Goal: Communication & Community: Ask a question

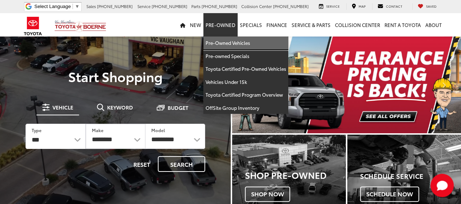
click at [227, 43] on link "Pre-Owned Vehicles" at bounding box center [245, 42] width 85 height 13
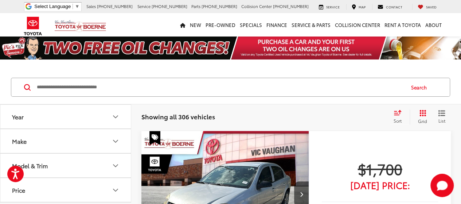
click at [139, 86] on input "Search by Make, Model, or Keyword" at bounding box center [220, 86] width 368 height 17
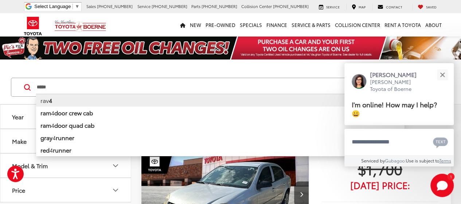
click at [52, 99] on li "rav 4" at bounding box center [220, 100] width 368 height 13
type input "****"
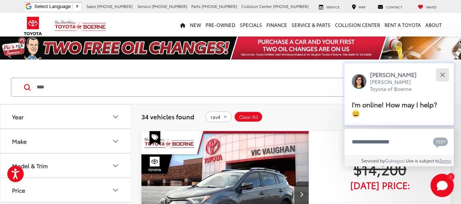
click at [441, 75] on button "Close" at bounding box center [442, 75] width 16 height 16
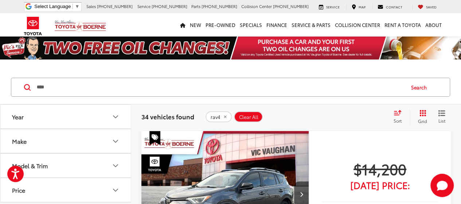
click at [122, 113] on button "Year" at bounding box center [65, 117] width 131 height 24
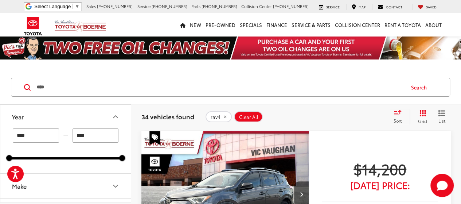
drag, startPoint x: 39, startPoint y: 134, endPoint x: 0, endPoint y: 139, distance: 39.7
click at [0, 139] on div "Year **** — **** 2017 2024 Make Model & Trim Price * — ****** 0 71000 Special O…" at bounding box center [65, 153] width 131 height 98
type input "****"
click at [56, 151] on div "**** — **** 2017 2024" at bounding box center [65, 143] width 113 height 31
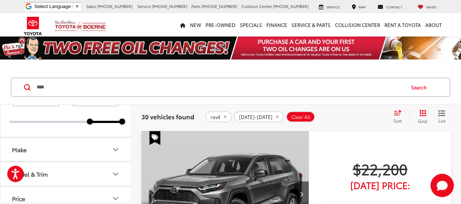
scroll to position [73, 0]
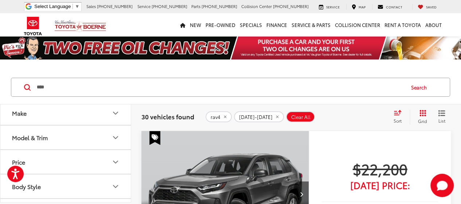
click at [115, 111] on icon "Make" at bounding box center [115, 113] width 9 height 9
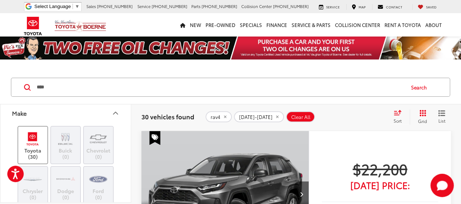
click at [36, 147] on label "Toyota (30)" at bounding box center [33, 145] width 30 height 30
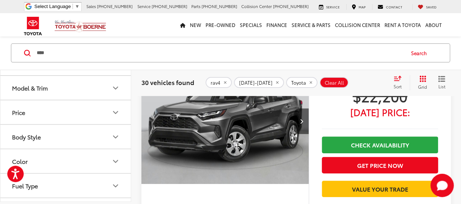
scroll to position [364, 0]
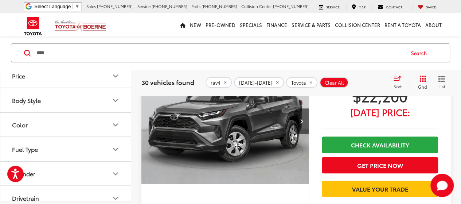
click at [113, 56] on icon "Model & Trim" at bounding box center [115, 51] width 9 height 9
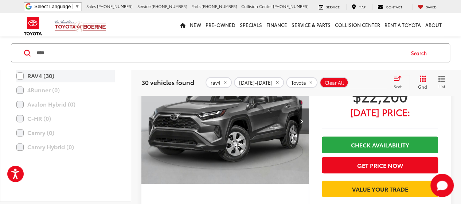
click at [20, 82] on label "RAV4 (30)" at bounding box center [65, 76] width 98 height 13
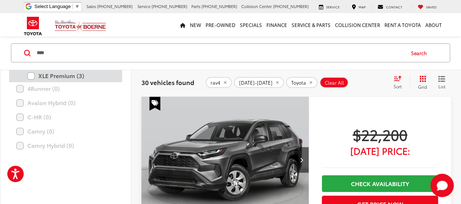
scroll to position [437, 0]
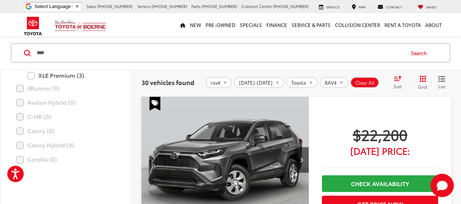
click at [31, 43] on label "XLE (19)" at bounding box center [70, 37] width 87 height 13
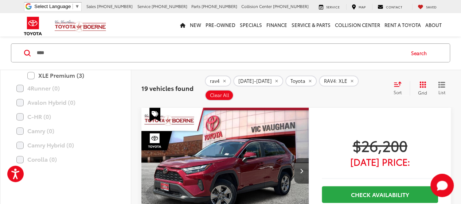
click at [32, 69] on label "LE (3)" at bounding box center [70, 62] width 87 height 13
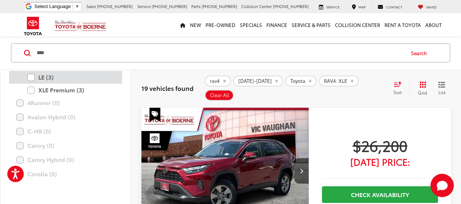
scroll to position [401, 0]
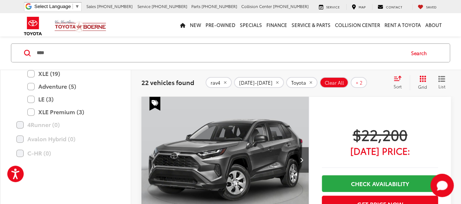
click at [33, 61] on label "All Trims" at bounding box center [70, 54] width 87 height 13
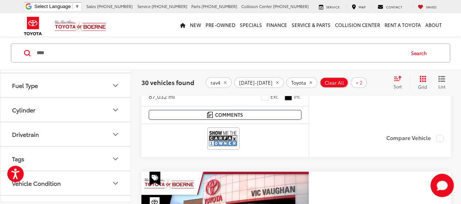
scroll to position [216, 0]
click at [439, 186] on polygon "Start Chat" at bounding box center [440, 186] width 6 height 7
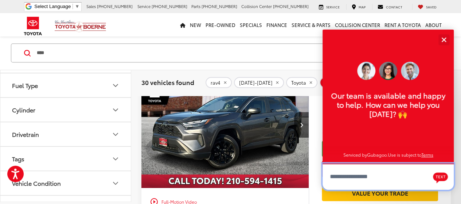
scroll to position [399, 0]
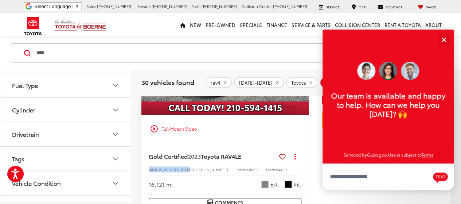
drag, startPoint x: 192, startPoint y: 168, endPoint x: 136, endPoint y: 169, distance: 55.4
copy div "VIN: 2T3H1RFV0PC24510"
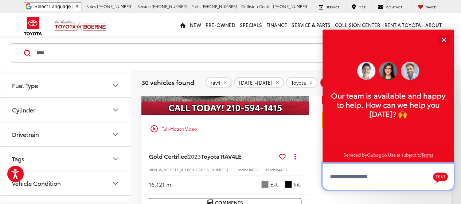
click at [361, 177] on textarea "Type your message" at bounding box center [388, 176] width 131 height 26
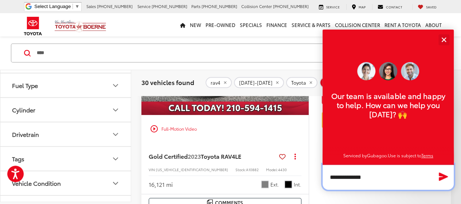
paste textarea "**********"
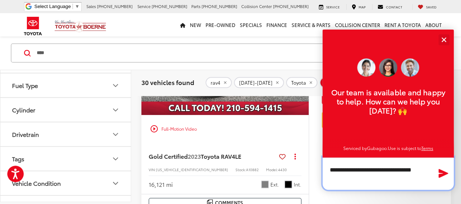
type textarea "**********"
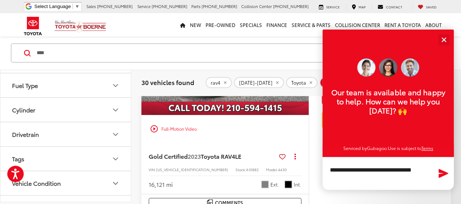
click at [442, 175] on icon "Send Message" at bounding box center [443, 173] width 9 height 9
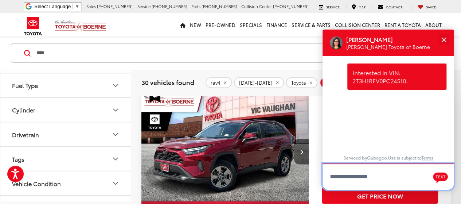
scroll to position [581, 0]
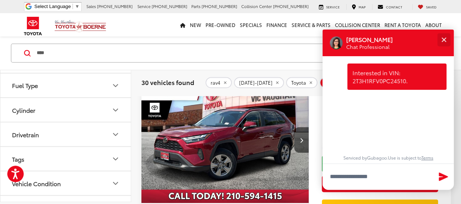
click at [445, 38] on div "Close" at bounding box center [443, 39] width 5 height 5
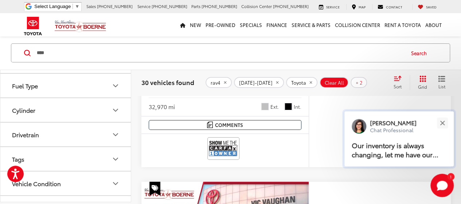
scroll to position [1273, 0]
click at [425, 150] on p "Our inventory is always changing, let me have our sales team confirm availabili…" at bounding box center [399, 150] width 95 height 18
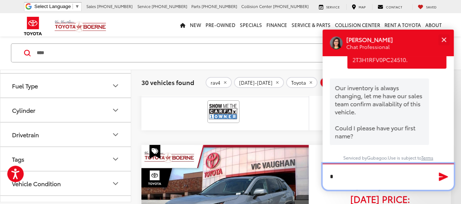
scroll to position [20, 0]
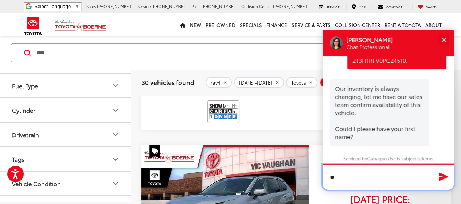
type textarea "*"
type textarea "******"
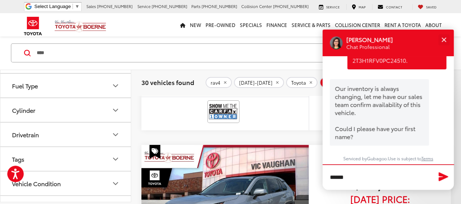
click at [443, 175] on icon "Send Message" at bounding box center [443, 176] width 9 height 9
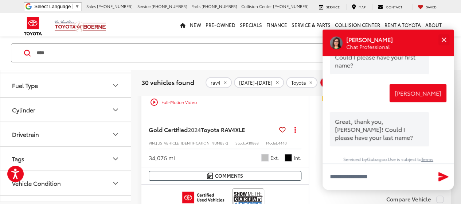
scroll to position [93, 0]
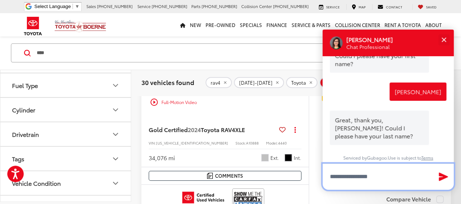
click at [397, 179] on textarea "Type your message" at bounding box center [388, 176] width 131 height 26
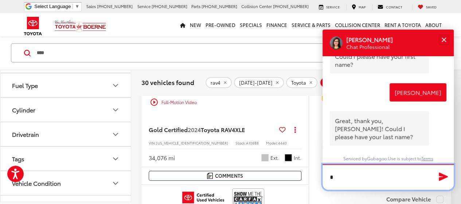
scroll to position [93, 0]
type textarea "******"
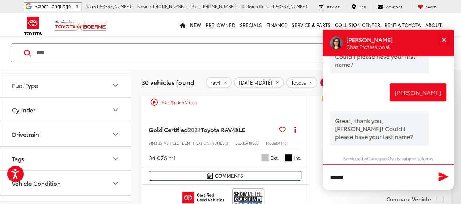
click at [442, 176] on icon "Send Message" at bounding box center [443, 176] width 9 height 9
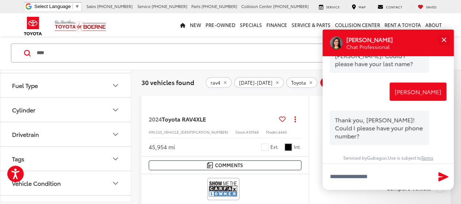
scroll to position [1784, 0]
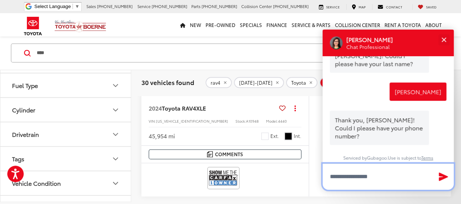
click at [369, 175] on textarea "Type your message" at bounding box center [388, 176] width 131 height 26
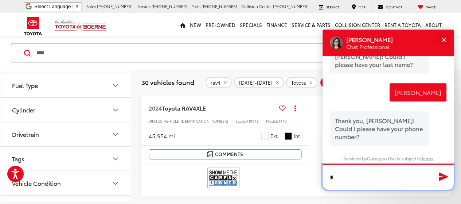
scroll to position [165, 0]
type textarea "*"
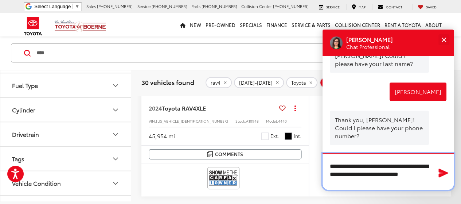
type textarea "**********"
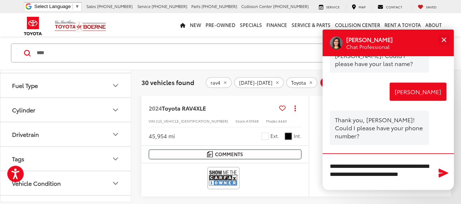
click at [441, 172] on icon "Send Message" at bounding box center [443, 172] width 9 height 9
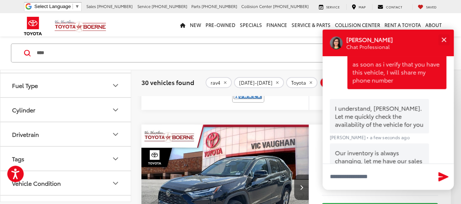
scroll to position [229, 0]
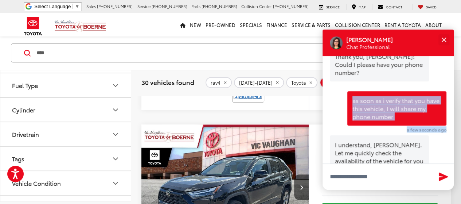
drag, startPoint x: 380, startPoint y: 100, endPoint x: 397, endPoint y: 118, distance: 24.7
click at [445, 126] on div "Interested in VIN: 2T3H1RFV0PC24510. a few seconds ago Our inventory is always …" at bounding box center [388, 109] width 131 height 107
copy div "as soon as i verify that you have this vehicle, I will share my phone number a …"
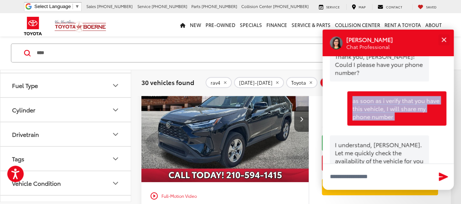
scroll to position [3096, 0]
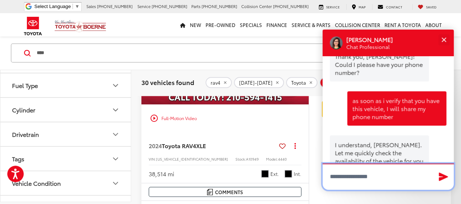
paste textarea "**********"
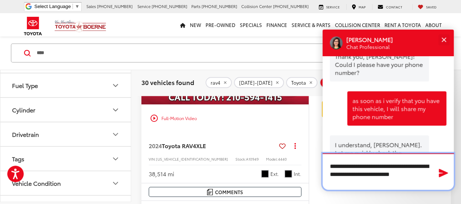
scroll to position [0, 0]
type textarea "**********"
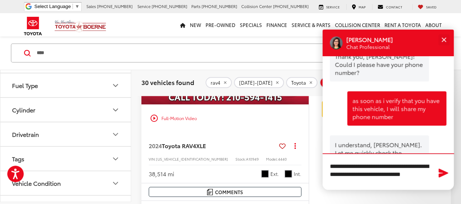
click at [438, 171] on icon "Send Message" at bounding box center [444, 172] width 12 height 11
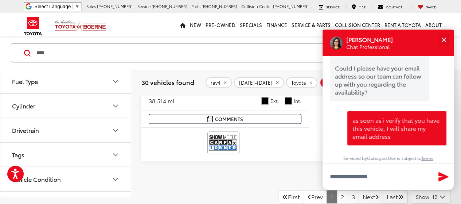
scroll to position [3169, 0]
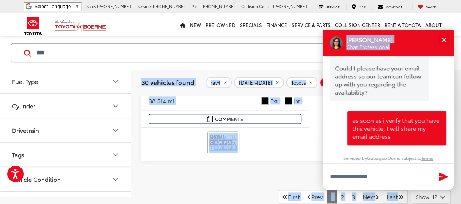
drag, startPoint x: 405, startPoint y: 44, endPoint x: 216, endPoint y: 48, distance: 188.1
click at [457, 50] on div "**** **** rav4 ram 4 door crew cab ram 4 door quad cab gray 4runner red 4runner…" at bounding box center [230, 53] width 461 height 34
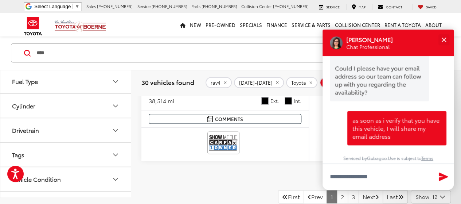
click at [269, 48] on input "****" at bounding box center [220, 52] width 368 height 17
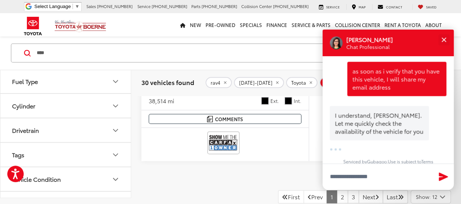
scroll to position [434, 0]
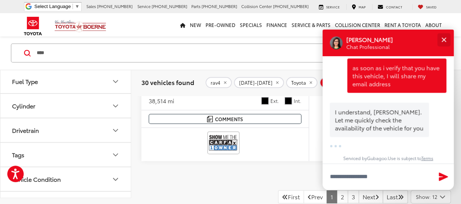
click at [444, 38] on button "Close" at bounding box center [444, 40] width 16 height 16
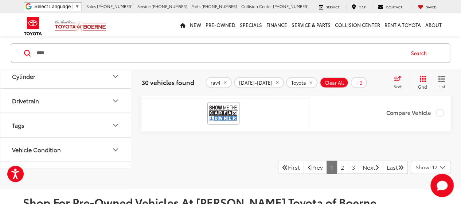
scroll to position [3205, 0]
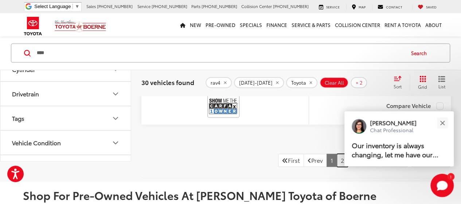
click at [337, 153] on link "2" at bounding box center [342, 159] width 11 height 13
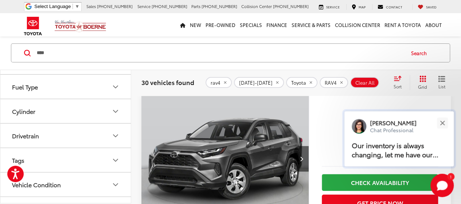
scroll to position [34, 0]
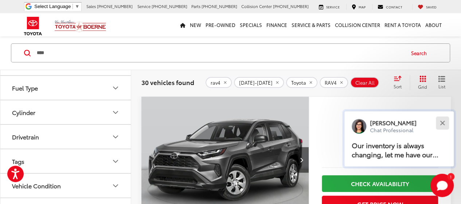
click at [444, 122] on button "Close" at bounding box center [442, 123] width 16 height 16
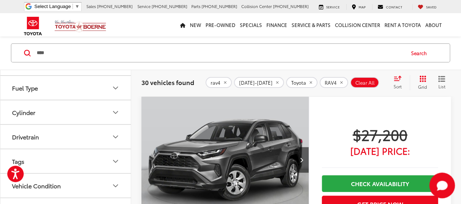
click at [441, 186] on polygon "Start Chat" at bounding box center [440, 186] width 6 height 7
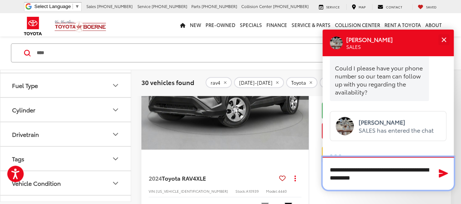
scroll to position [571, 0]
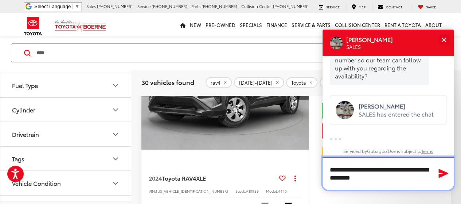
type textarea "**********"
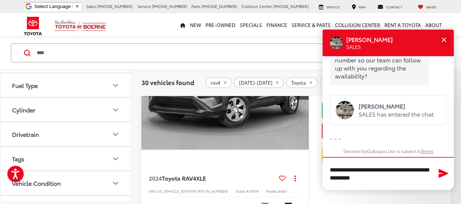
click at [444, 172] on icon "Send Message" at bounding box center [443, 173] width 9 height 9
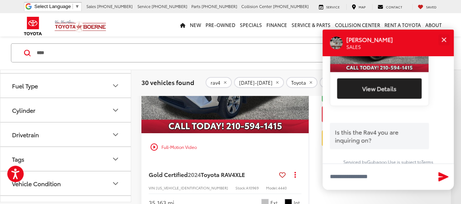
scroll to position [808, 0]
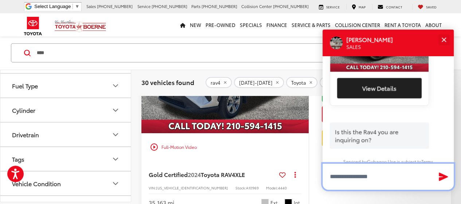
click at [359, 179] on textarea "Type your message" at bounding box center [388, 176] width 131 height 26
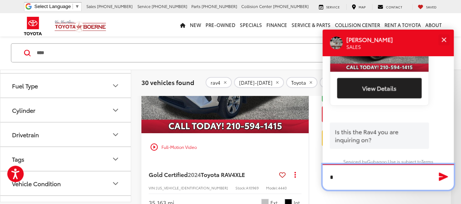
scroll to position [807, 0]
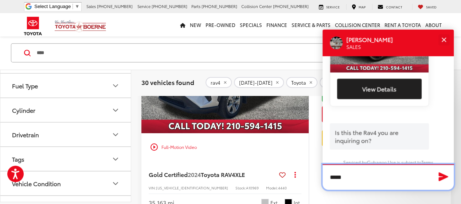
type textarea "****"
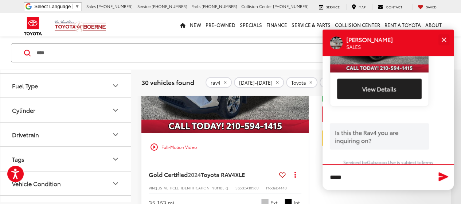
click at [442, 176] on icon "Send Message" at bounding box center [443, 176] width 9 height 9
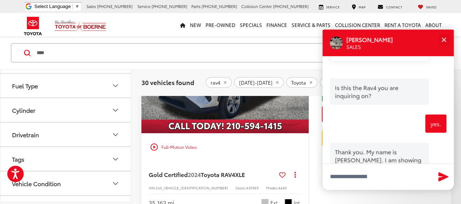
scroll to position [880, 0]
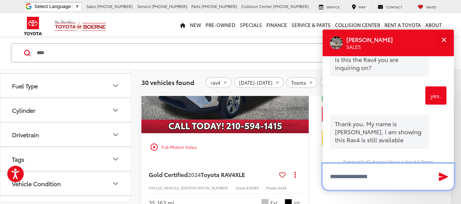
click at [395, 175] on textarea "Type your message" at bounding box center [388, 176] width 131 height 26
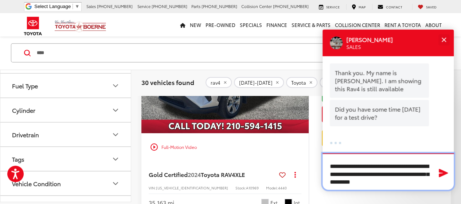
scroll to position [1201, 0]
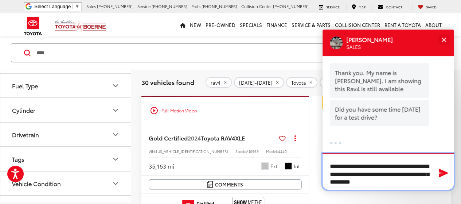
drag, startPoint x: 393, startPoint y: 173, endPoint x: 394, endPoint y: 189, distance: 15.7
click at [394, 173] on textarea "**********" at bounding box center [388, 171] width 131 height 36
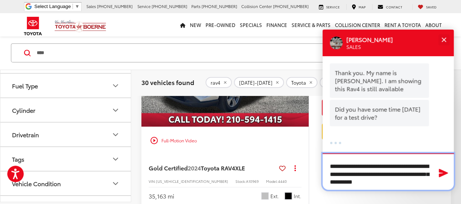
scroll to position [1164, 0]
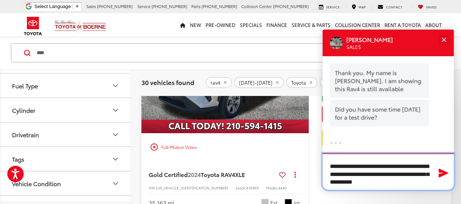
type textarea "**********"
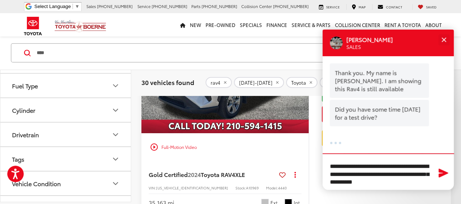
click at [443, 171] on icon "Send Message" at bounding box center [443, 172] width 9 height 9
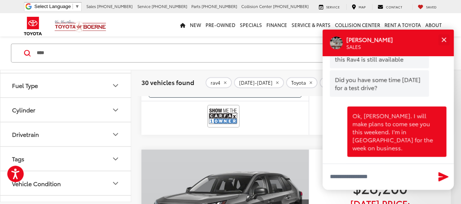
scroll to position [510, 0]
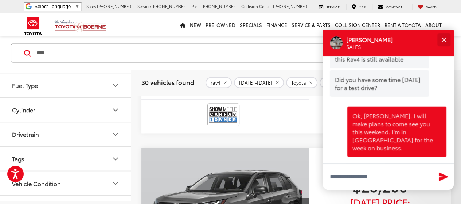
click at [446, 36] on button "Close" at bounding box center [444, 40] width 16 height 16
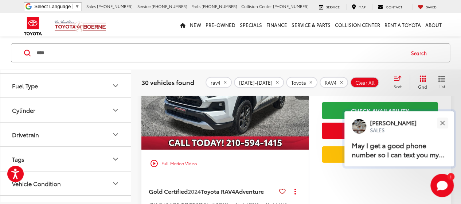
scroll to position [2588, 0]
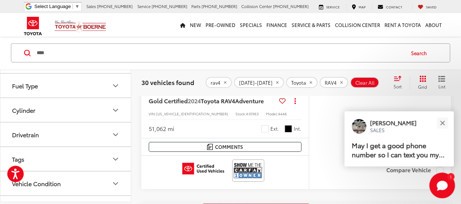
click at [444, 185] on icon "Start Chat" at bounding box center [442, 184] width 11 height 9
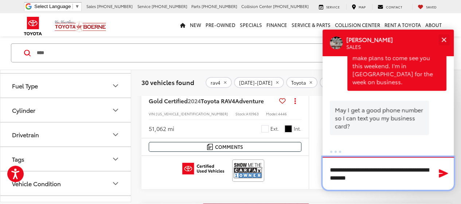
scroll to position [1027, 0]
click at [430, 175] on textarea "**********" at bounding box center [388, 173] width 131 height 33
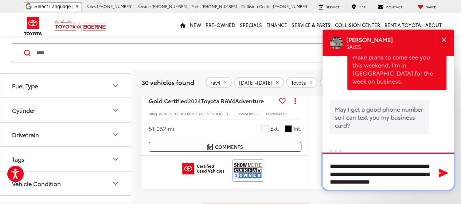
scroll to position [4, 0]
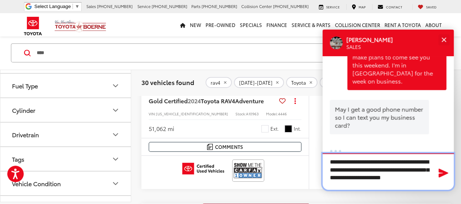
type textarea "**********"
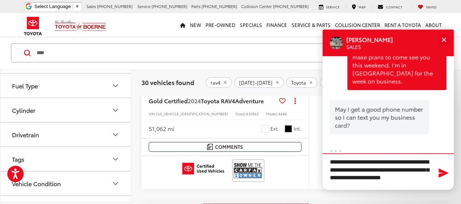
click at [442, 171] on icon "Send Message" at bounding box center [443, 172] width 9 height 9
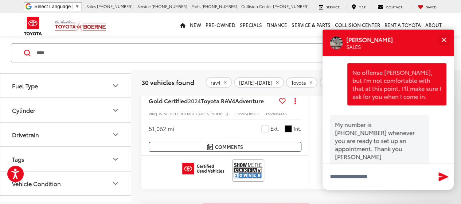
scroll to position [1109, 0]
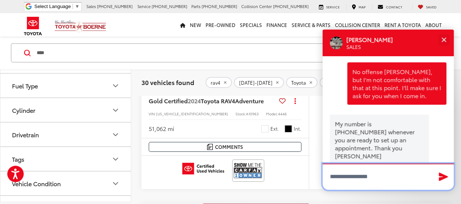
click at [372, 176] on textarea "Type your message" at bounding box center [388, 176] width 131 height 26
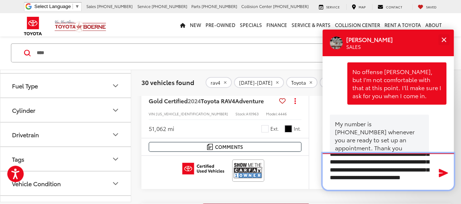
scroll to position [28, 0]
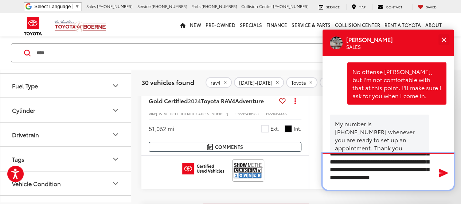
click at [332, 171] on textarea "**********" at bounding box center [388, 171] width 131 height 36
click at [403, 177] on textarea "**********" at bounding box center [388, 171] width 131 height 36
type textarea "**********"
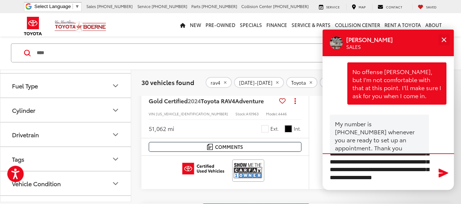
click at [442, 171] on icon "Send Message" at bounding box center [443, 172] width 9 height 9
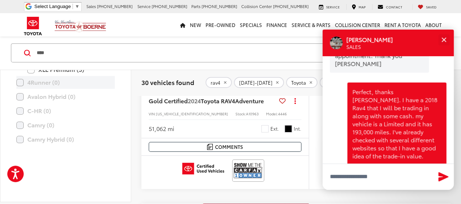
scroll to position [442, 0]
click at [63, 50] on label "Adventure (5)" at bounding box center [70, 43] width 87 height 13
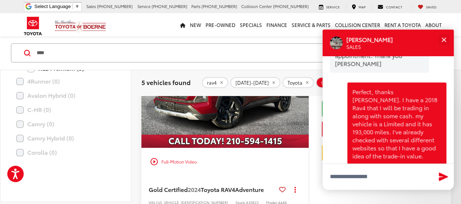
scroll to position [144, 0]
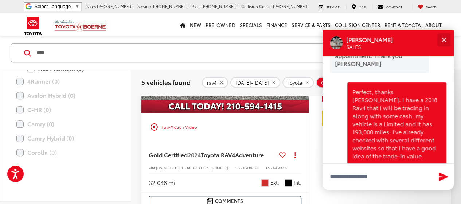
click at [445, 35] on button "Close" at bounding box center [444, 40] width 16 height 16
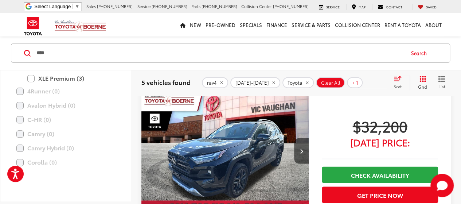
scroll to position [405, 0]
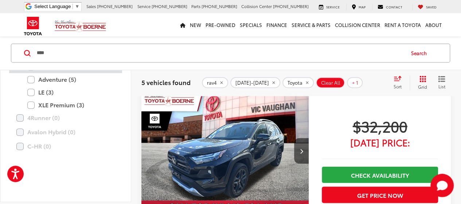
click at [31, 73] on label "XLE (19)" at bounding box center [70, 66] width 87 height 13
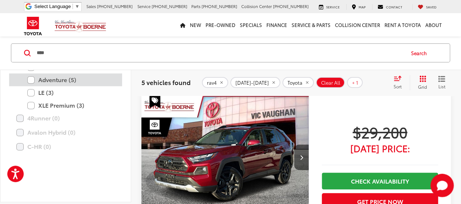
scroll to position [34, 0]
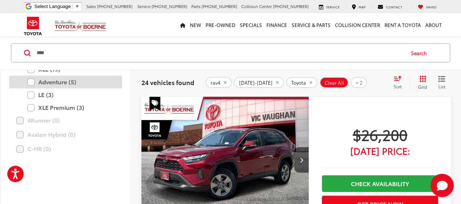
click at [27, 88] on div "Adventure (5)" at bounding box center [65, 81] width 113 height 13
click at [32, 88] on label "Adventure (5)" at bounding box center [70, 81] width 87 height 13
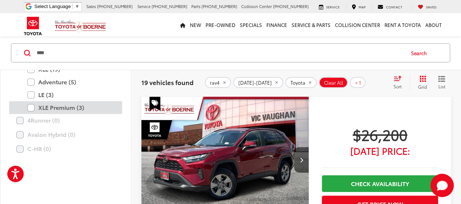
click at [31, 114] on label "XLE Premium (3)" at bounding box center [70, 107] width 87 height 13
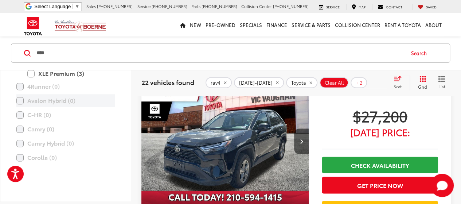
scroll to position [442, 0]
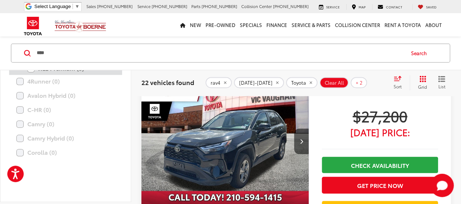
click at [30, 75] on label "XLE Premium (3)" at bounding box center [70, 68] width 87 height 13
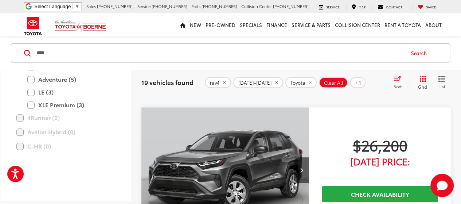
scroll to position [364, 0]
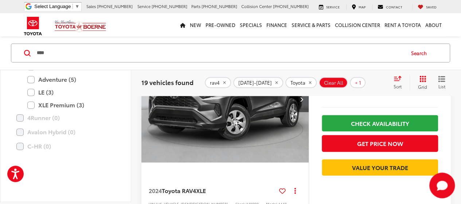
click at [441, 185] on icon "Start Chat" at bounding box center [442, 184] width 11 height 9
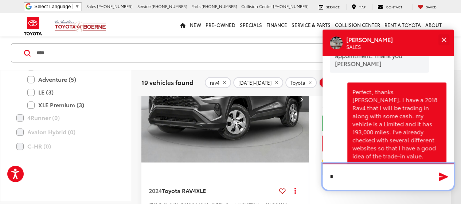
scroll to position [1201, 0]
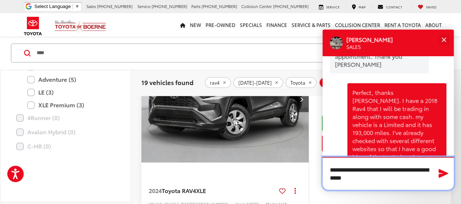
type textarea "**********"
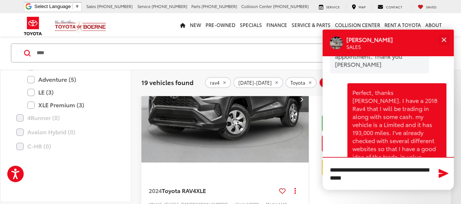
click at [441, 173] on icon "Send Message" at bounding box center [444, 173] width 12 height 11
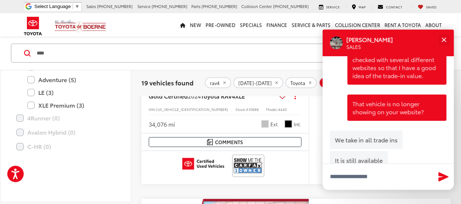
scroll to position [1286, 0]
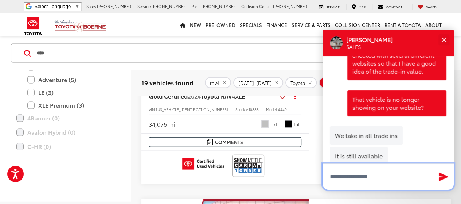
click at [371, 177] on textarea "Type your message" at bounding box center [388, 176] width 131 height 26
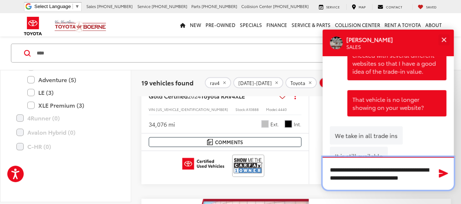
scroll to position [0, 0]
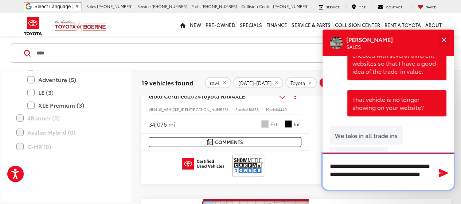
click at [431, 174] on textarea "**********" at bounding box center [388, 171] width 131 height 36
type textarea "**********"
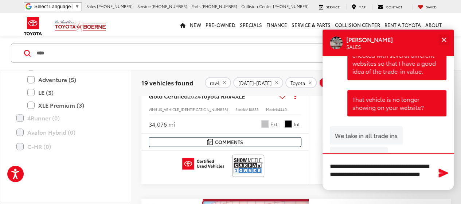
click at [443, 173] on icon "Send Message" at bounding box center [443, 172] width 9 height 9
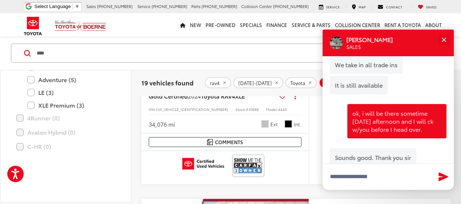
scroll to position [1358, 0]
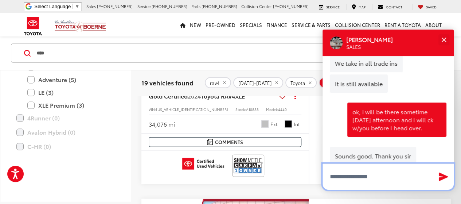
click at [380, 175] on textarea "Type your message" at bounding box center [388, 176] width 131 height 26
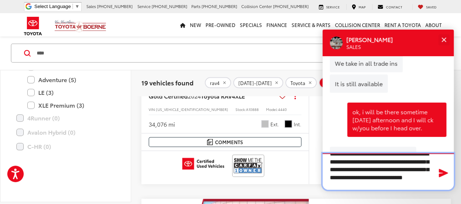
scroll to position [20, 0]
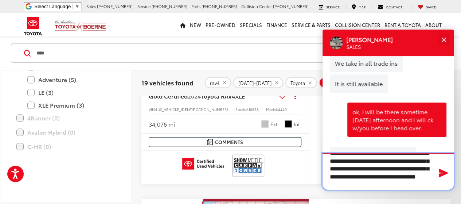
click at [392, 161] on textarea "**********" at bounding box center [388, 171] width 131 height 36
click at [333, 178] on textarea "**********" at bounding box center [388, 171] width 131 height 36
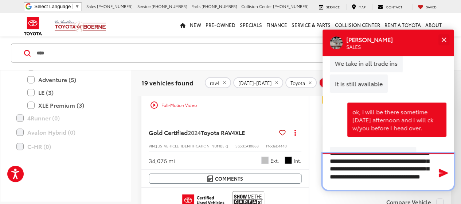
scroll to position [29, 0]
type textarea "**********"
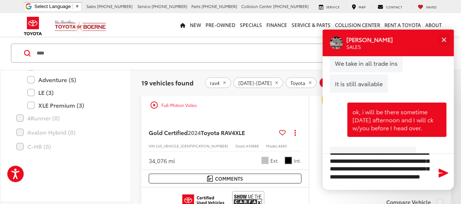
click at [443, 173] on icon "Send Message" at bounding box center [443, 172] width 9 height 9
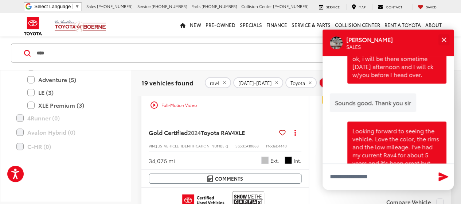
scroll to position [1426, 0]
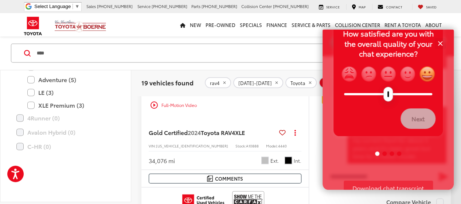
click at [429, 75] on img "grinning" at bounding box center [427, 74] width 17 height 17
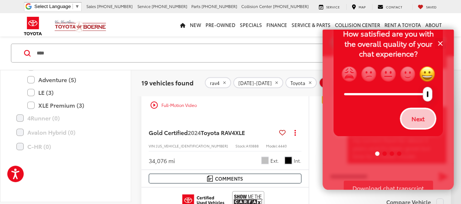
click at [415, 124] on button "Next" at bounding box center [418, 118] width 35 height 20
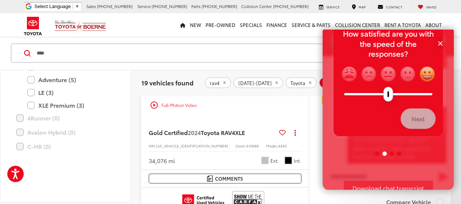
click at [429, 74] on img "grinning" at bounding box center [427, 74] width 17 height 17
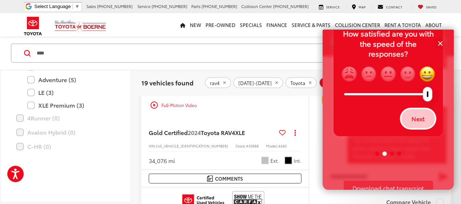
click at [416, 119] on button "Next" at bounding box center [418, 118] width 35 height 20
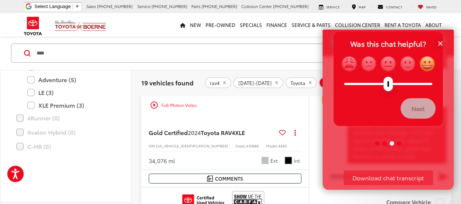
click at [429, 67] on img "grinning" at bounding box center [427, 63] width 17 height 17
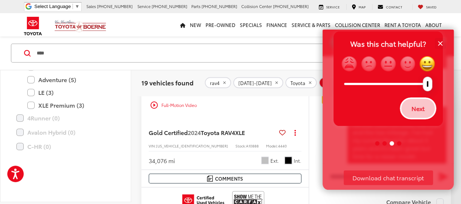
click at [426, 110] on button "Next" at bounding box center [418, 108] width 35 height 20
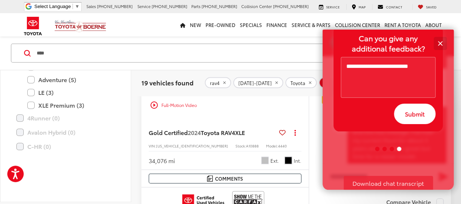
click at [441, 41] on button "Close" at bounding box center [440, 43] width 16 height 16
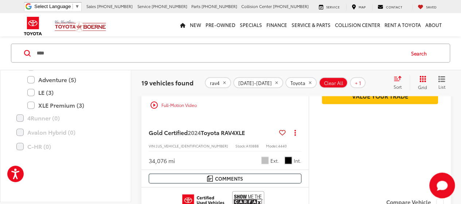
click at [439, 186] on polygon "Start Chat" at bounding box center [440, 186] width 6 height 7
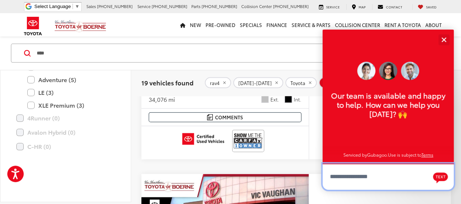
scroll to position [765, 0]
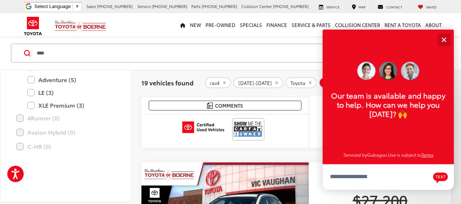
click at [443, 38] on button "Close" at bounding box center [444, 40] width 16 height 16
